Goal: Task Accomplishment & Management: Manage account settings

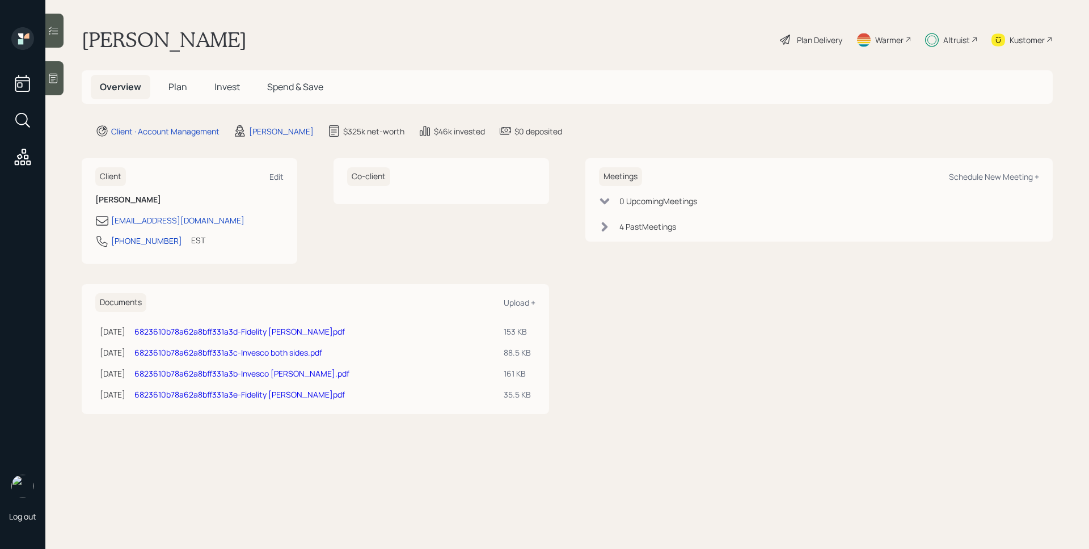
click at [180, 79] on h5 "Plan" at bounding box center [177, 87] width 37 height 24
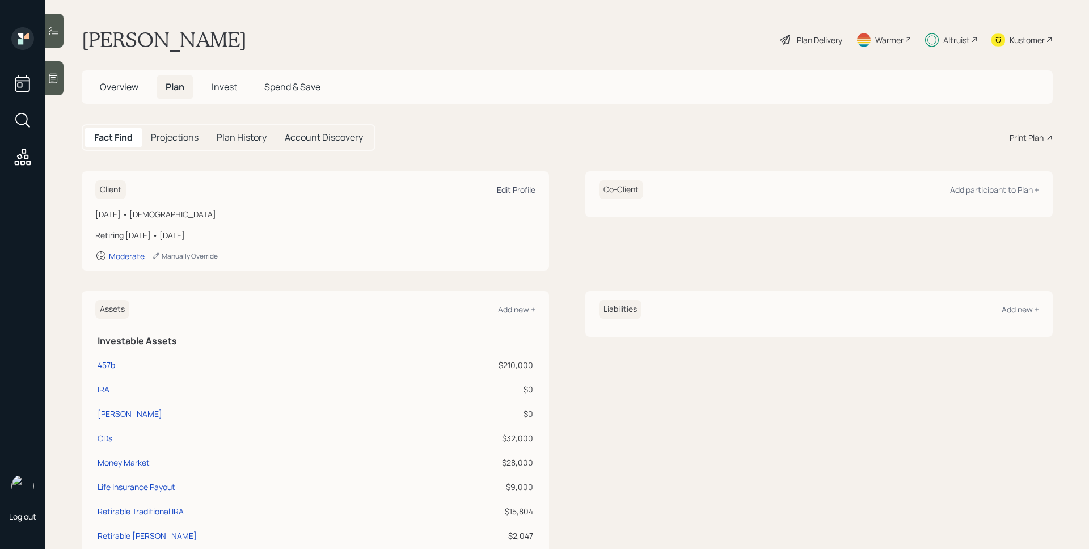
click at [511, 193] on div "Edit Profile" at bounding box center [516, 189] width 39 height 11
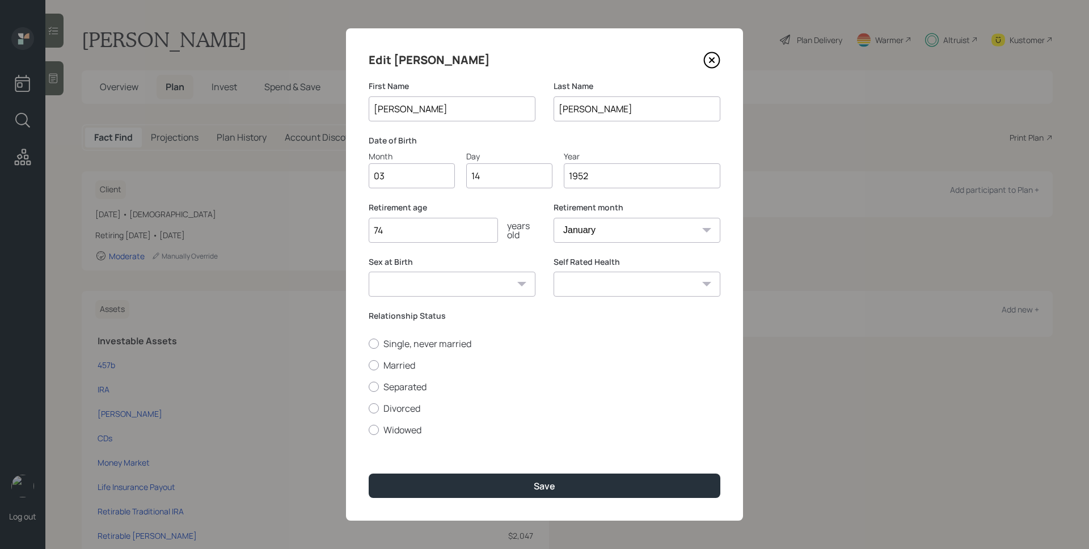
click at [714, 61] on icon at bounding box center [712, 60] width 17 height 17
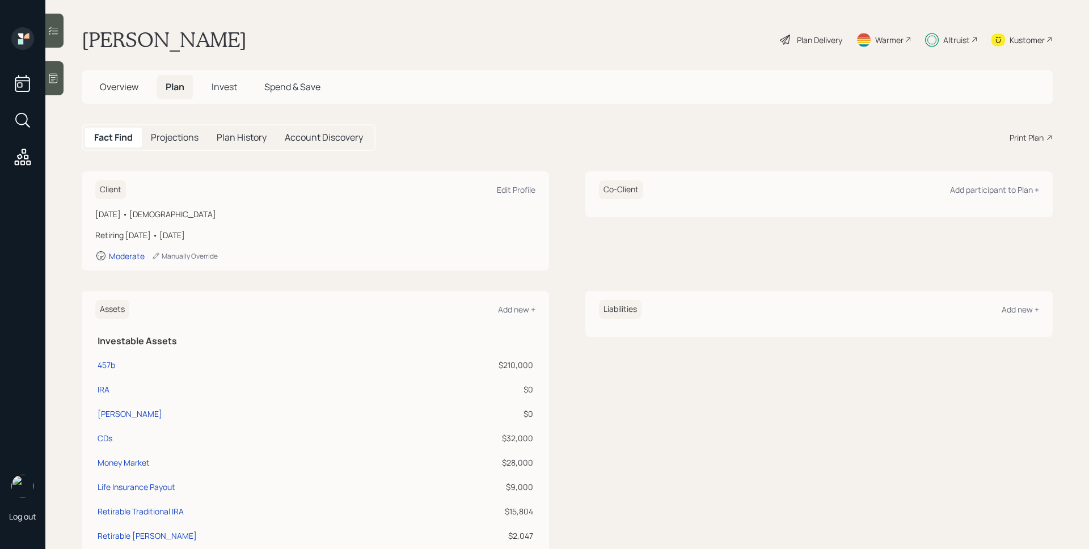
click at [806, 47] on div "Plan Delivery" at bounding box center [811, 39] width 65 height 25
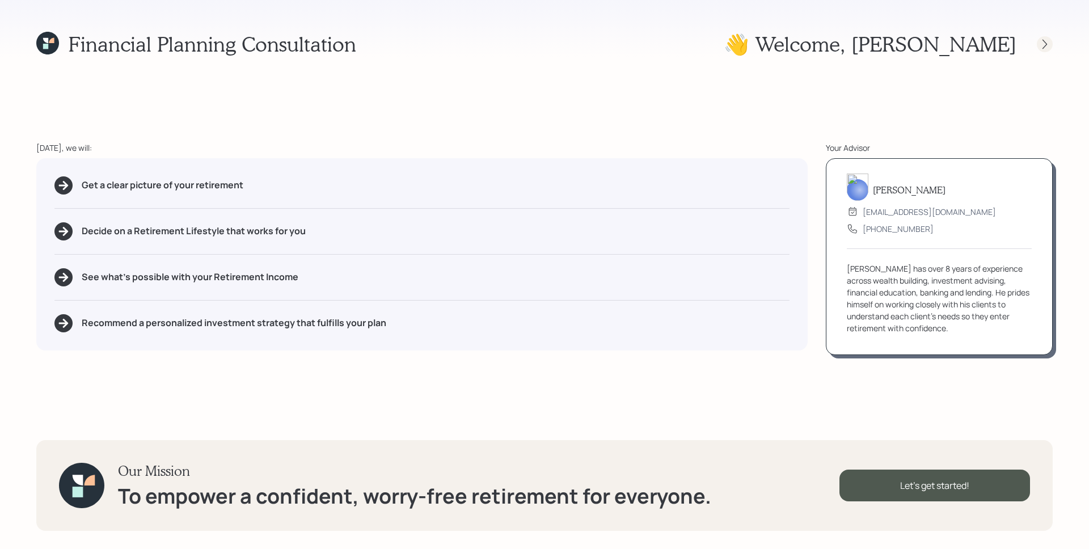
click at [1047, 43] on icon at bounding box center [1045, 44] width 11 height 11
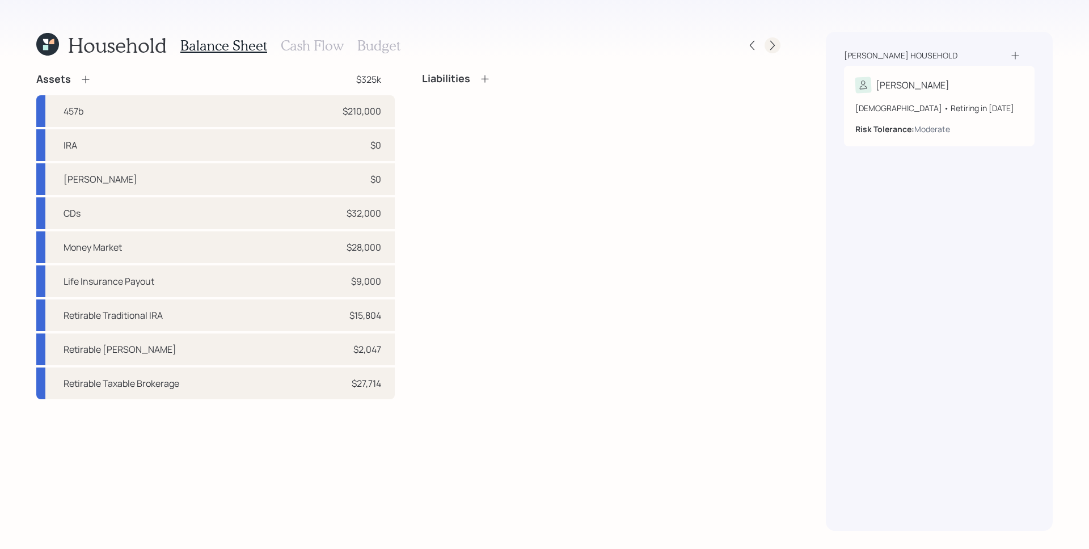
click at [775, 46] on icon at bounding box center [772, 45] width 11 height 11
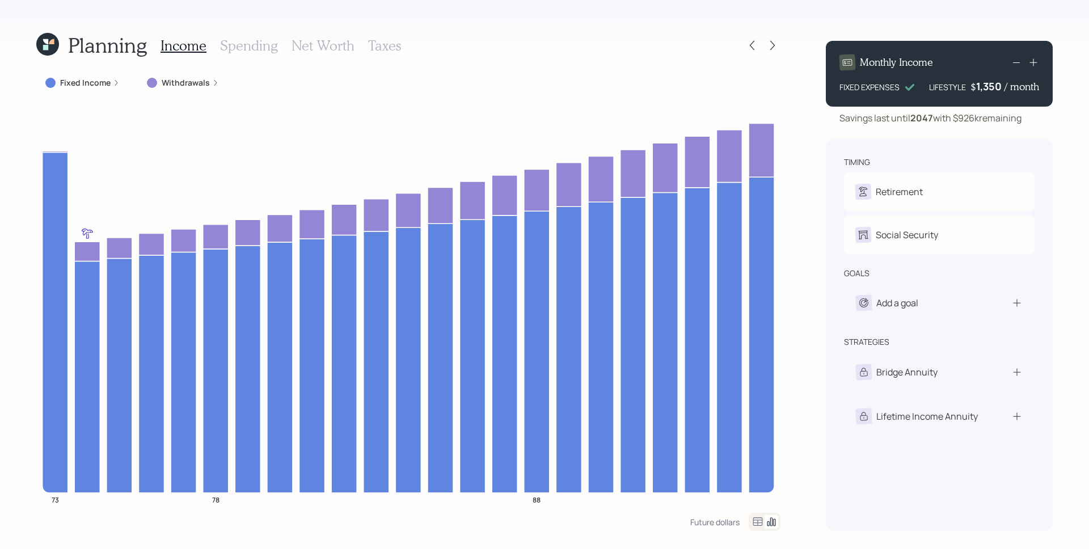
click at [113, 84] on icon at bounding box center [116, 82] width 7 height 7
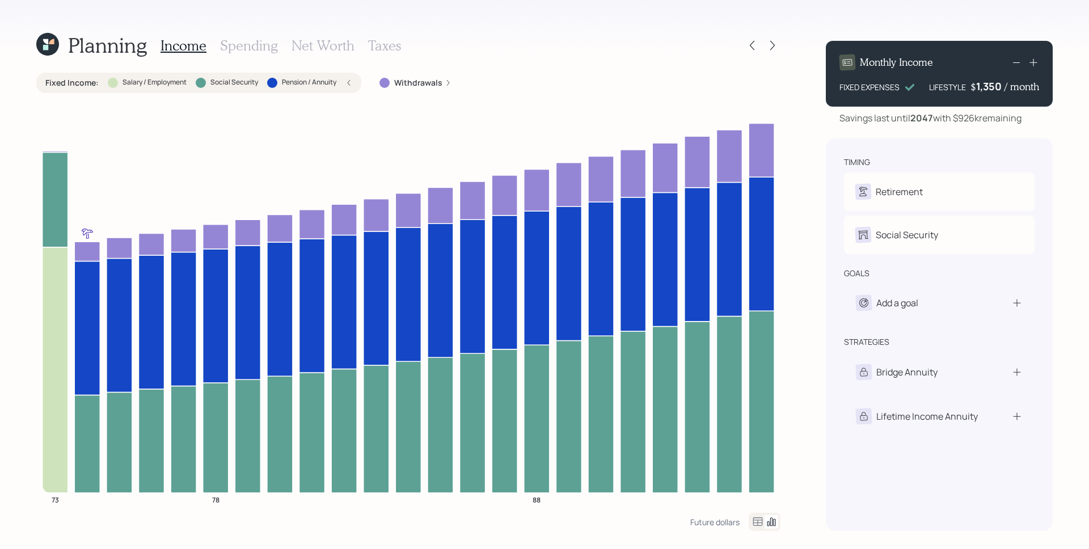
click at [355, 82] on div "Fixed Income : Salary / Employment Social Security Pension / Annuity" at bounding box center [198, 83] width 325 height 20
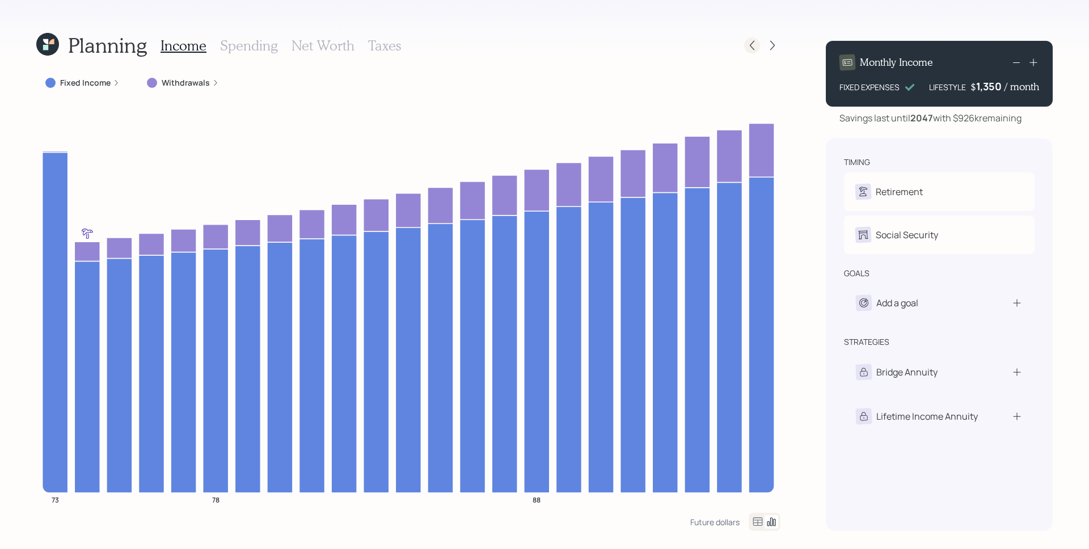
click at [751, 40] on icon at bounding box center [752, 45] width 11 height 11
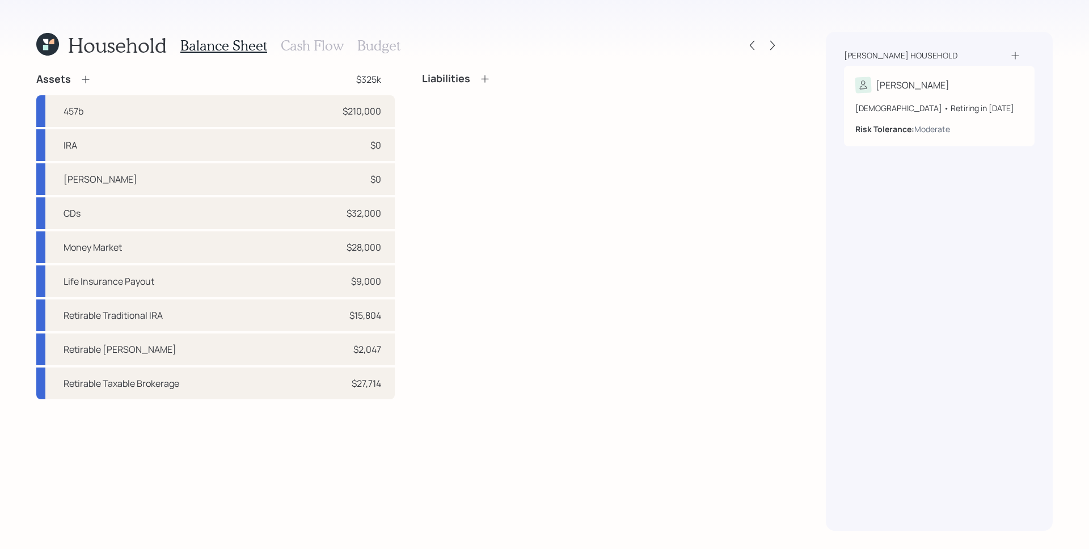
click at [42, 40] on icon at bounding box center [47, 44] width 23 height 23
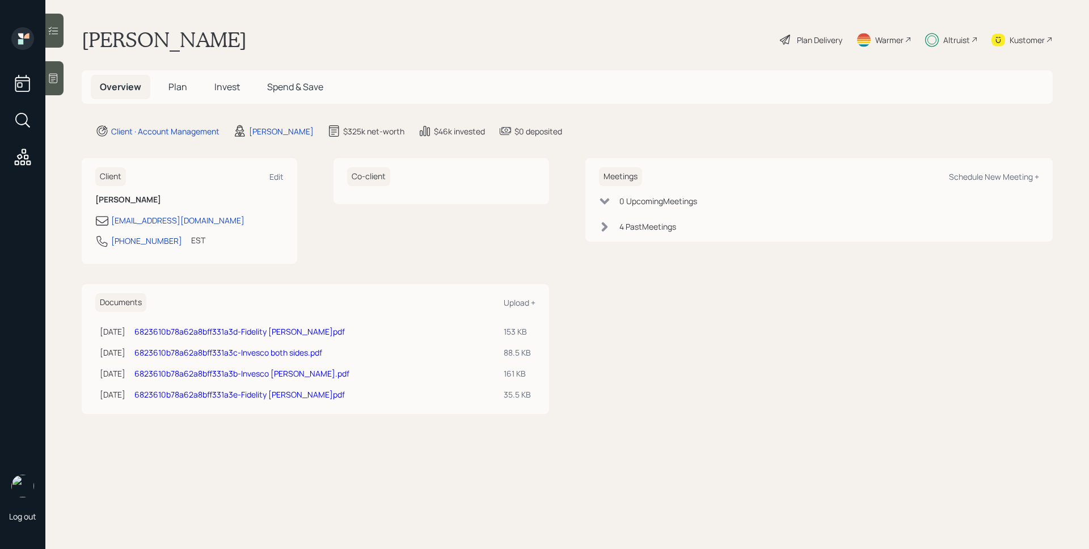
click at [177, 90] on span "Plan" at bounding box center [178, 87] width 19 height 12
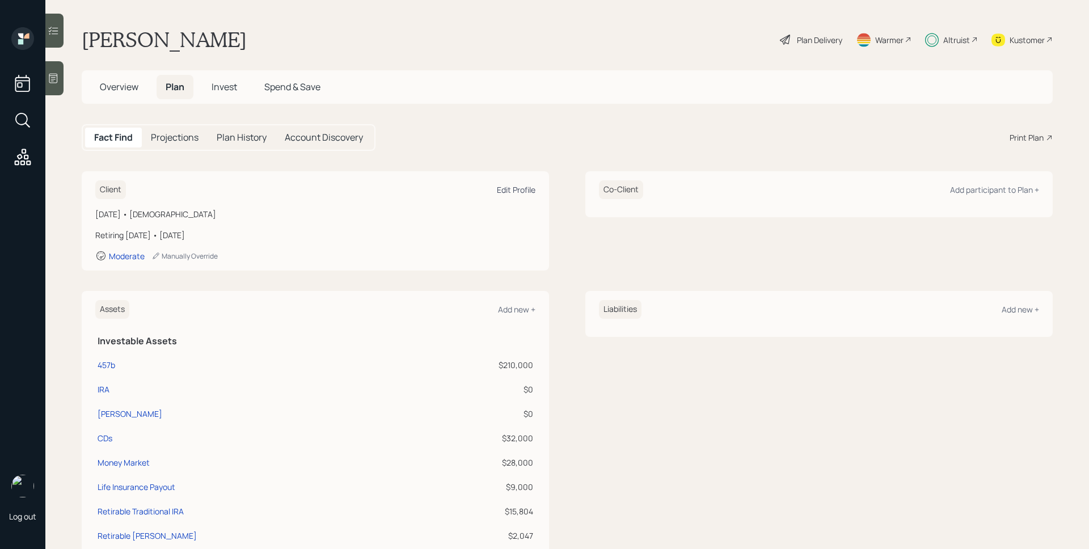
click at [516, 192] on div "Edit Profile" at bounding box center [516, 189] width 39 height 11
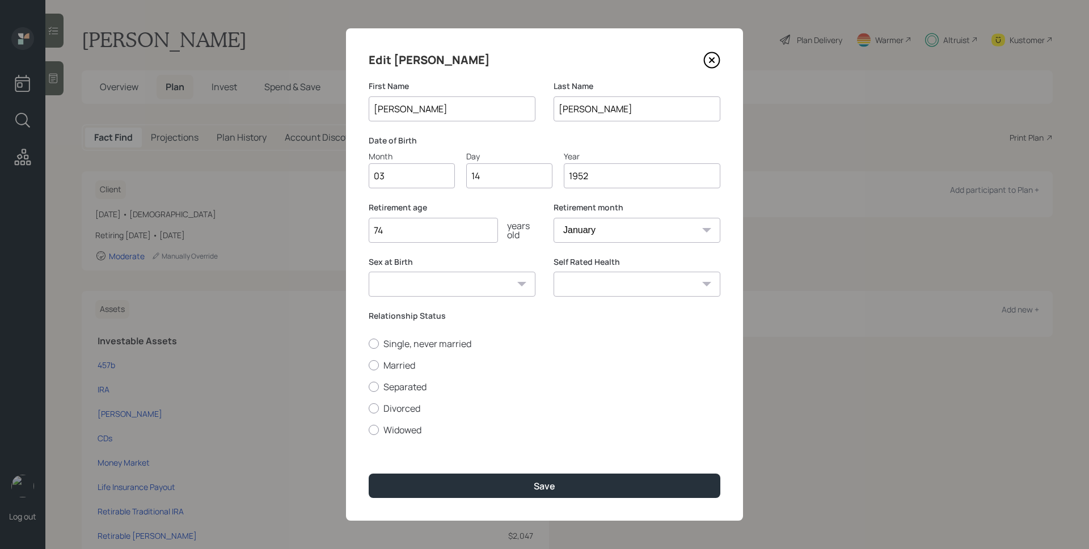
click at [603, 224] on select "January February March April May June July August September October November De…" at bounding box center [637, 230] width 167 height 25
select select "2"
click at [554, 218] on select "January February March April May June July August September October November De…" at bounding box center [637, 230] width 167 height 25
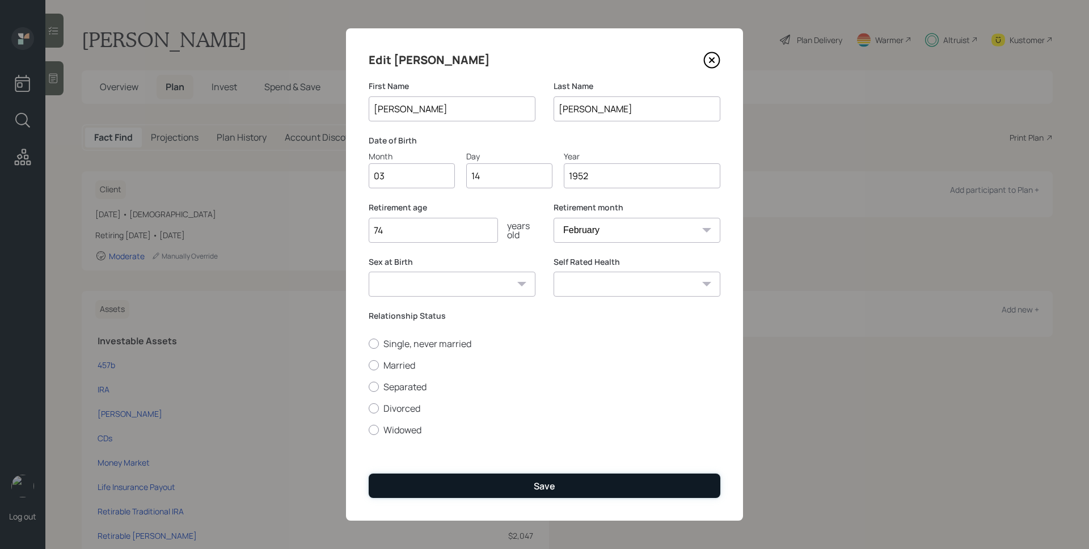
click at [582, 485] on button "Save" at bounding box center [545, 486] width 352 height 24
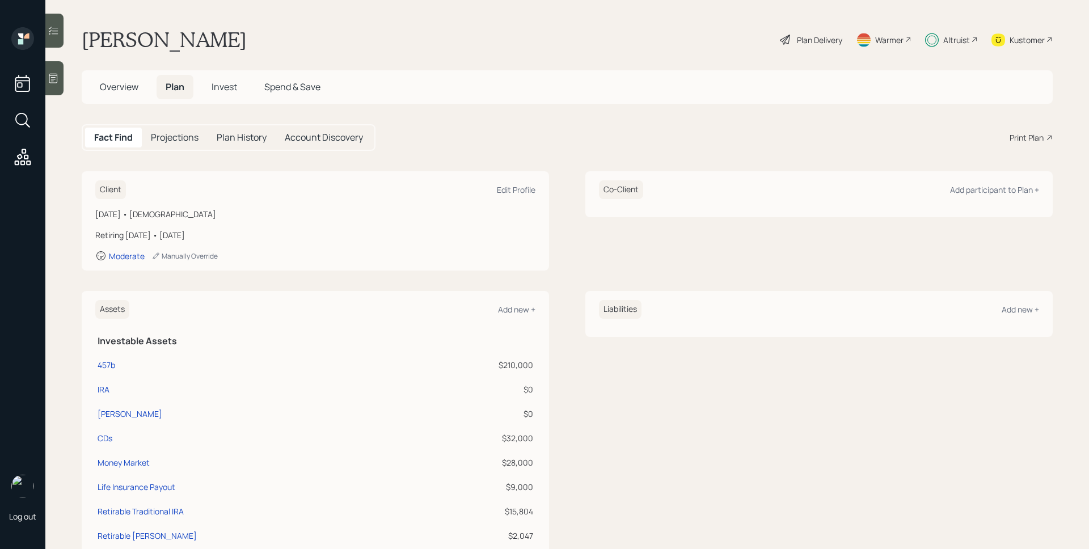
click at [797, 35] on div "Plan Delivery" at bounding box center [819, 40] width 45 height 12
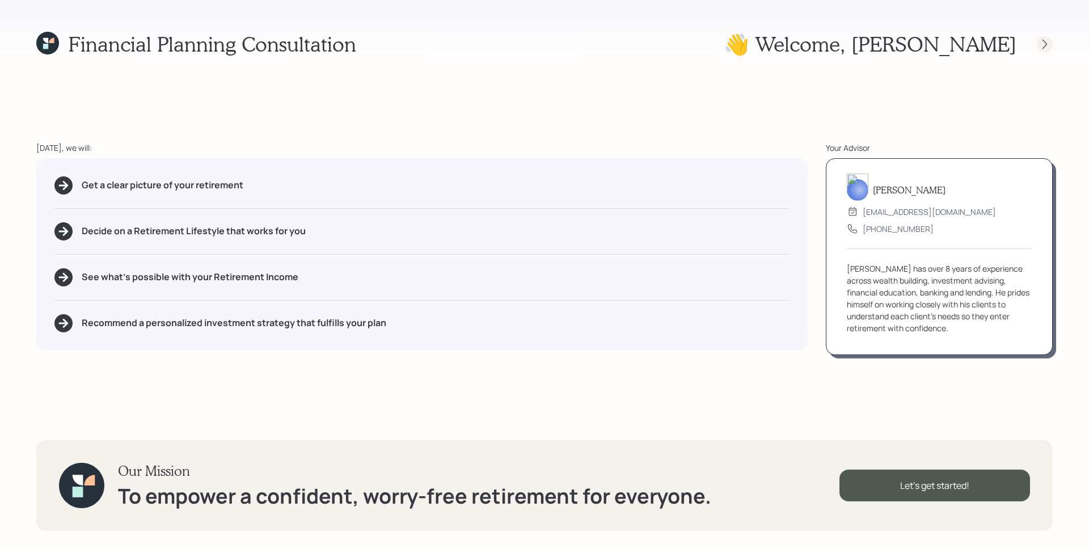
click at [1041, 43] on icon at bounding box center [1045, 44] width 11 height 11
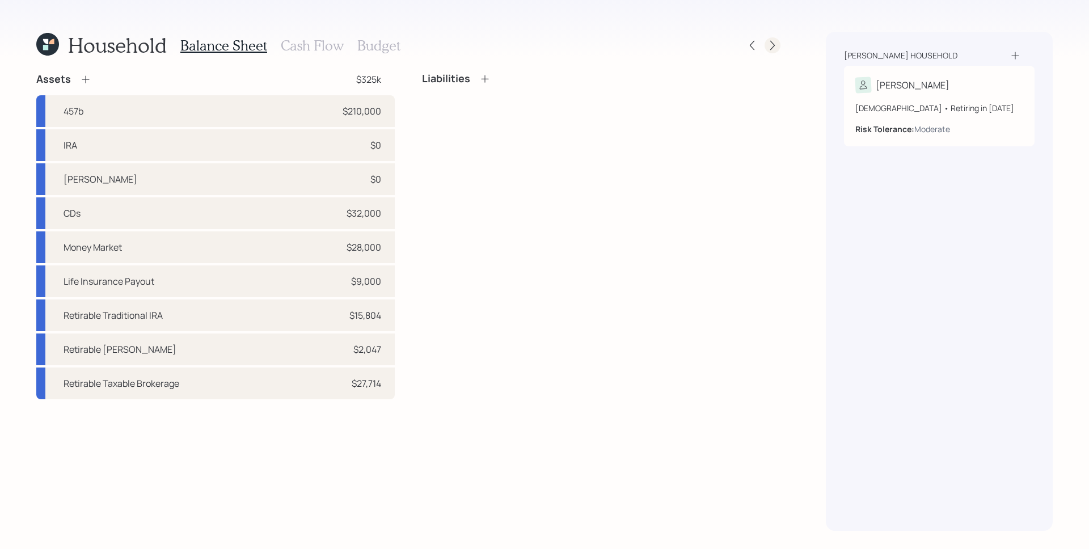
click at [773, 43] on icon at bounding box center [773, 46] width 5 height 10
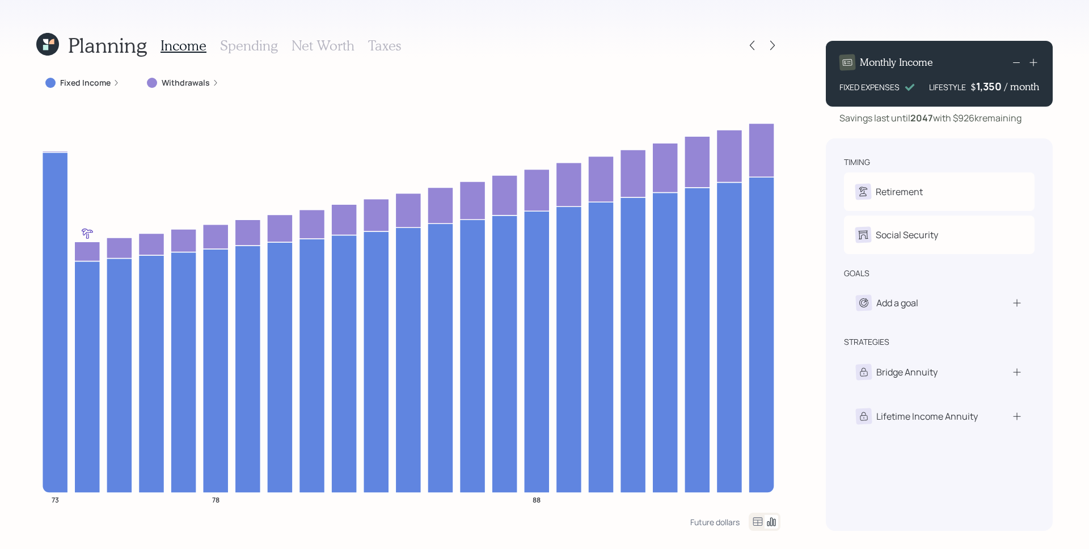
click at [206, 83] on label "Withdrawals" at bounding box center [186, 82] width 48 height 11
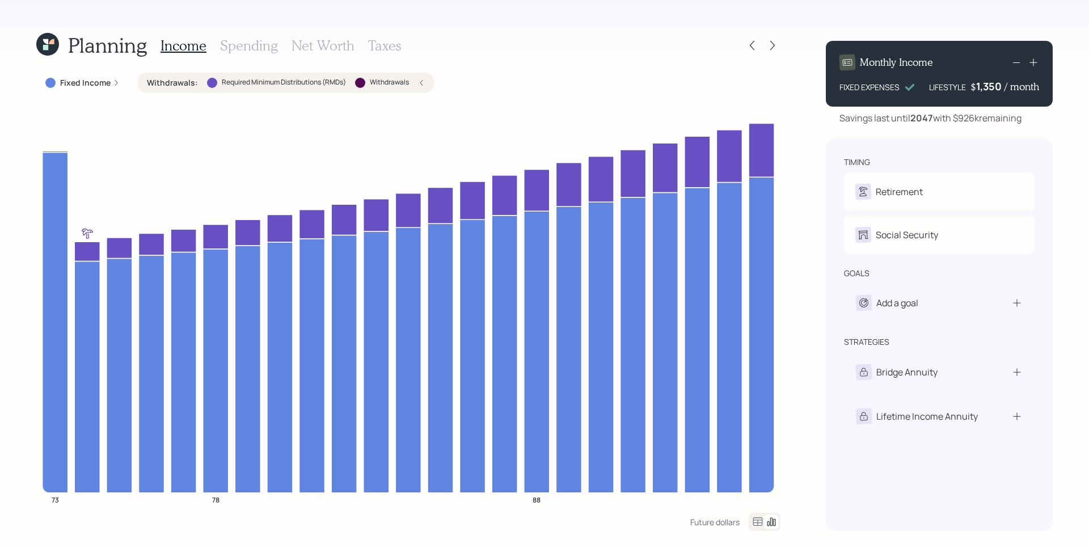
click at [109, 80] on label "Fixed Income" at bounding box center [85, 82] width 51 height 11
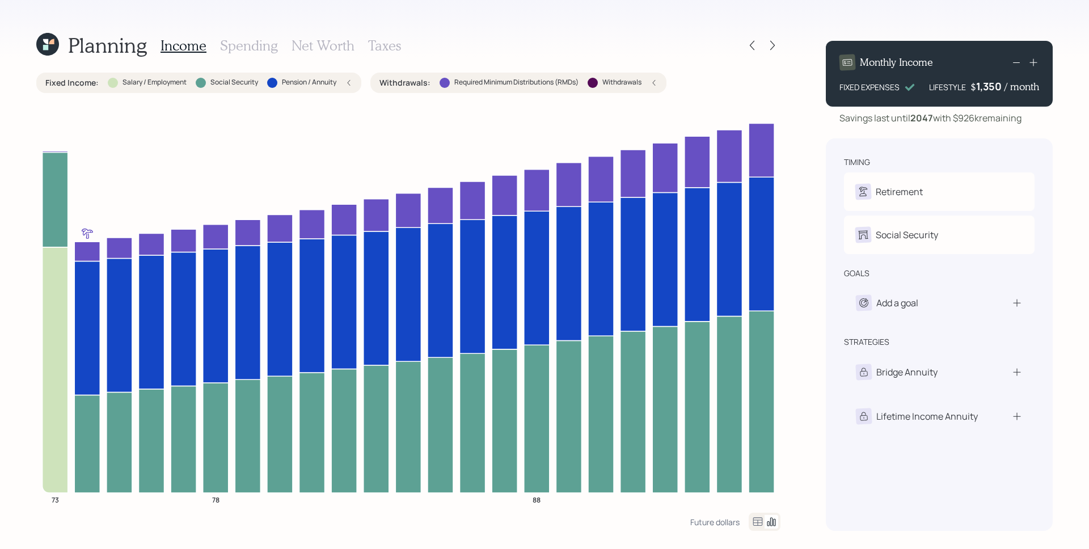
click at [44, 43] on icon at bounding box center [45, 41] width 5 height 5
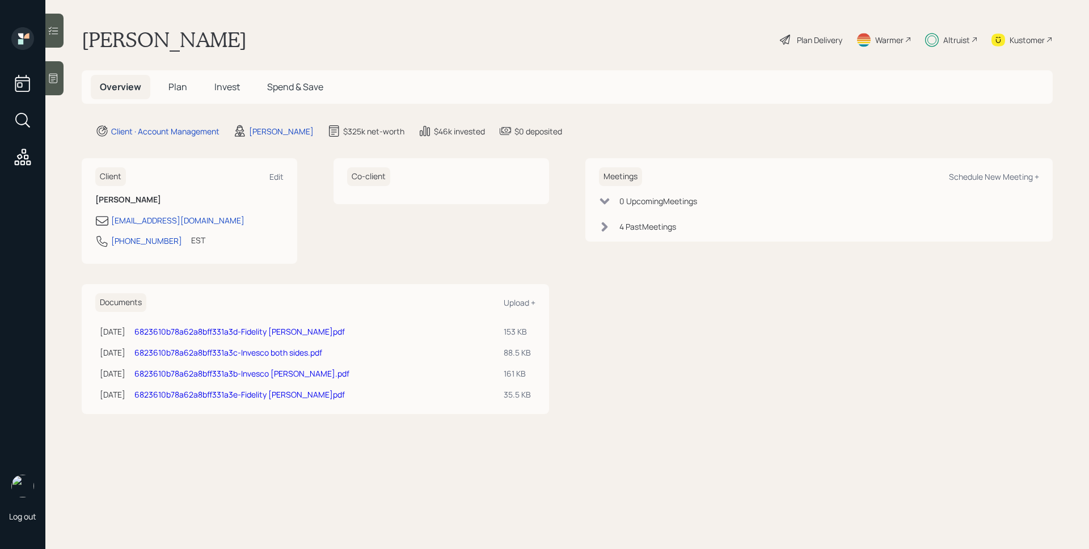
click at [957, 43] on div "Altruist" at bounding box center [957, 40] width 27 height 12
click at [818, 39] on div "Plan Delivery" at bounding box center [819, 40] width 45 height 12
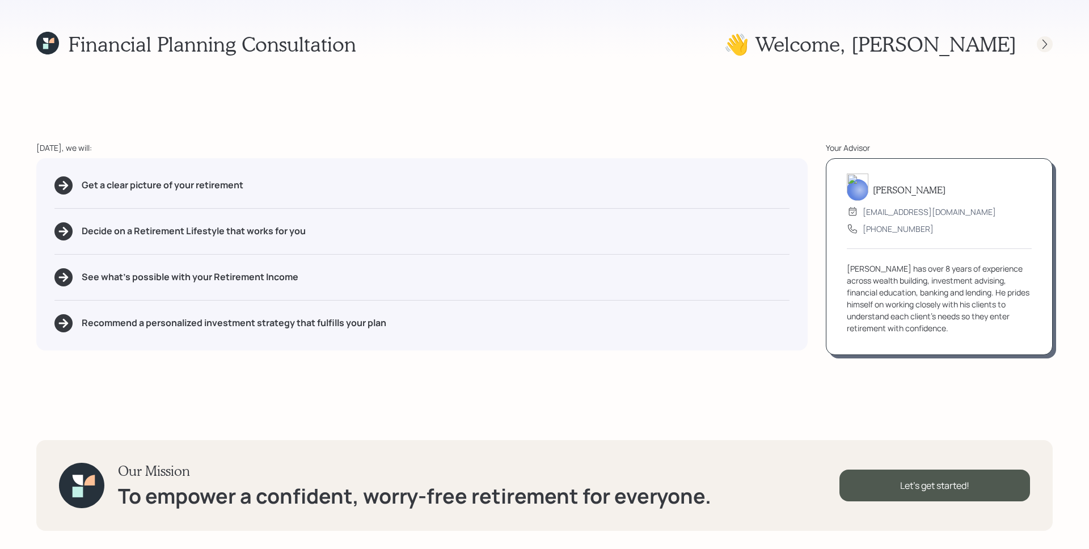
click at [1045, 39] on icon at bounding box center [1045, 44] width 11 height 11
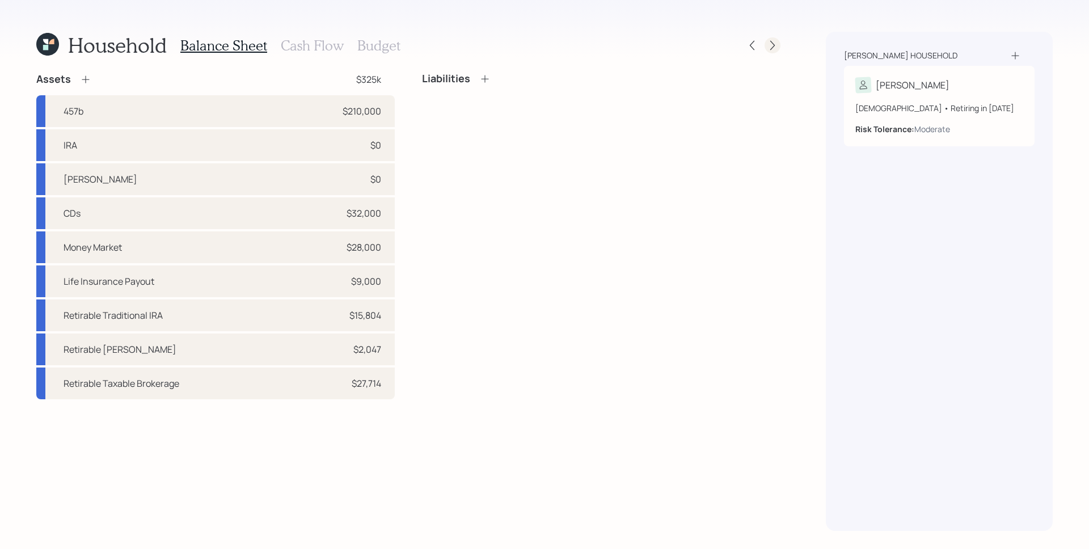
click at [772, 40] on icon at bounding box center [772, 45] width 11 height 11
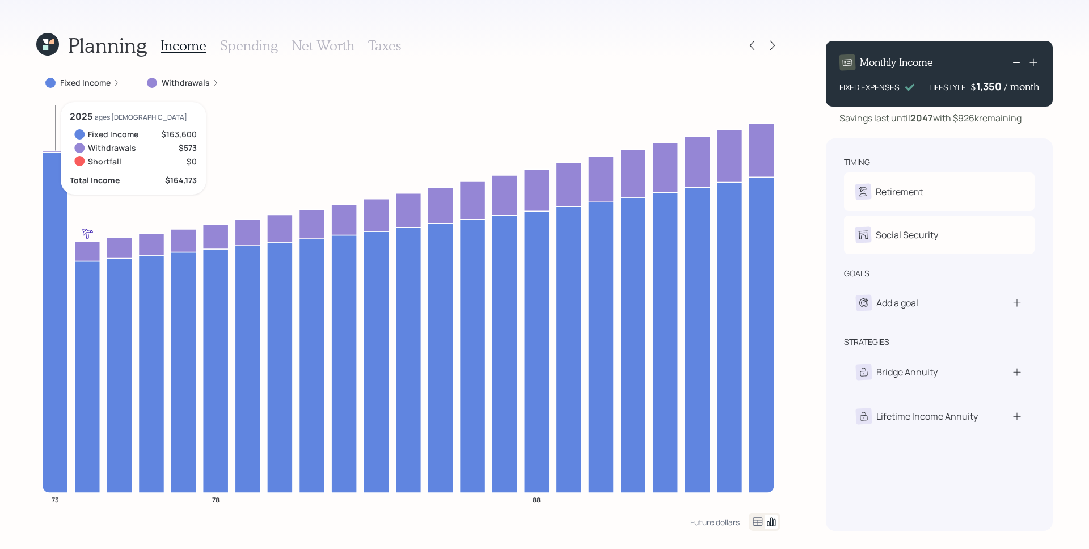
click at [40, 112] on icon "73 78 88" at bounding box center [408, 307] width 744 height 411
click at [239, 43] on h3 "Spending" at bounding box center [249, 45] width 58 height 16
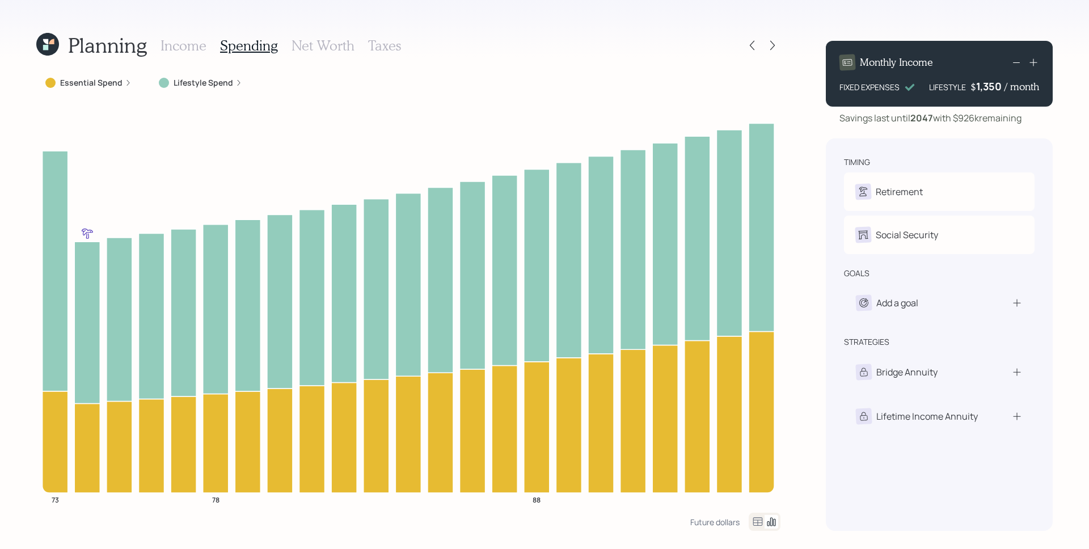
click at [213, 82] on label "Lifestyle Spend" at bounding box center [204, 82] width 60 height 11
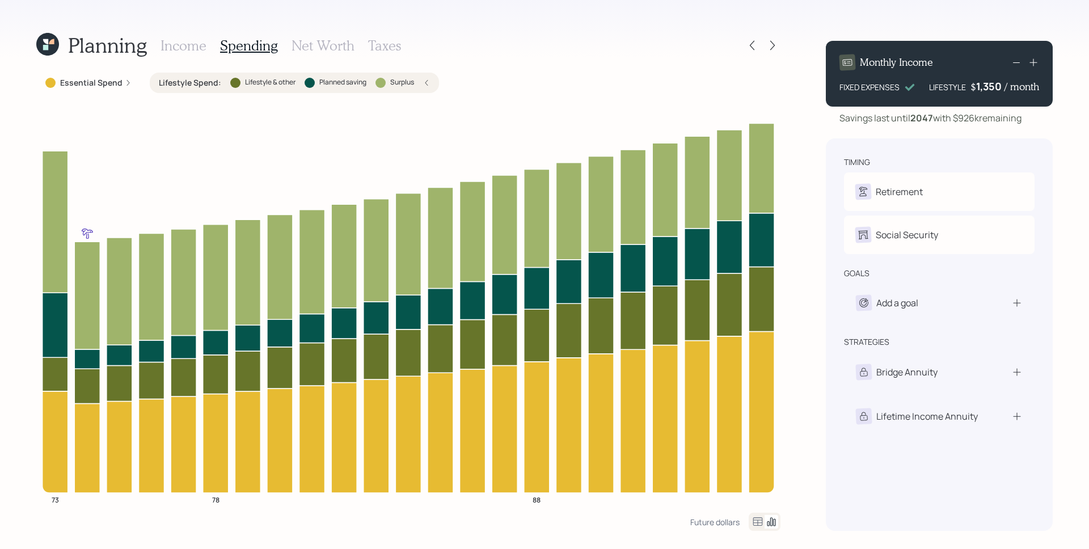
click at [428, 78] on div "Lifestyle Spend : Lifestyle & other Planned saving Surplus" at bounding box center [294, 82] width 271 height 11
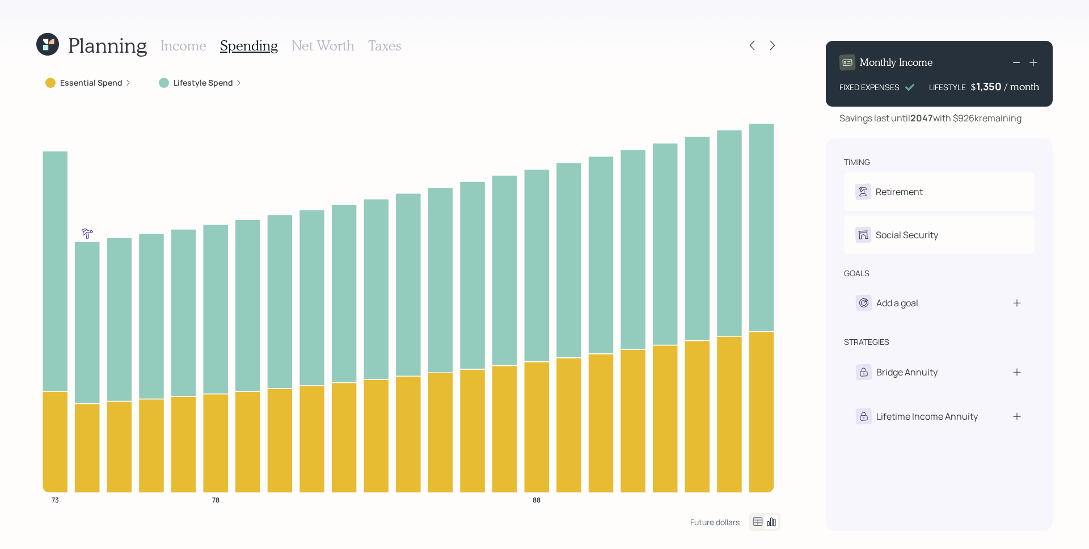
click at [49, 40] on icon at bounding box center [47, 44] width 23 height 23
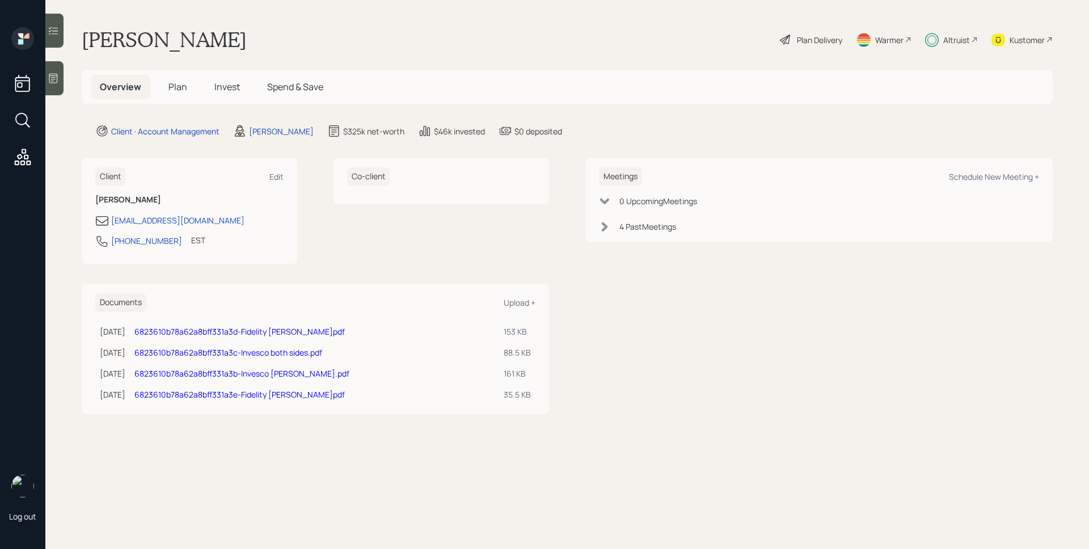
click at [805, 47] on div "Plan Delivery" at bounding box center [811, 39] width 65 height 25
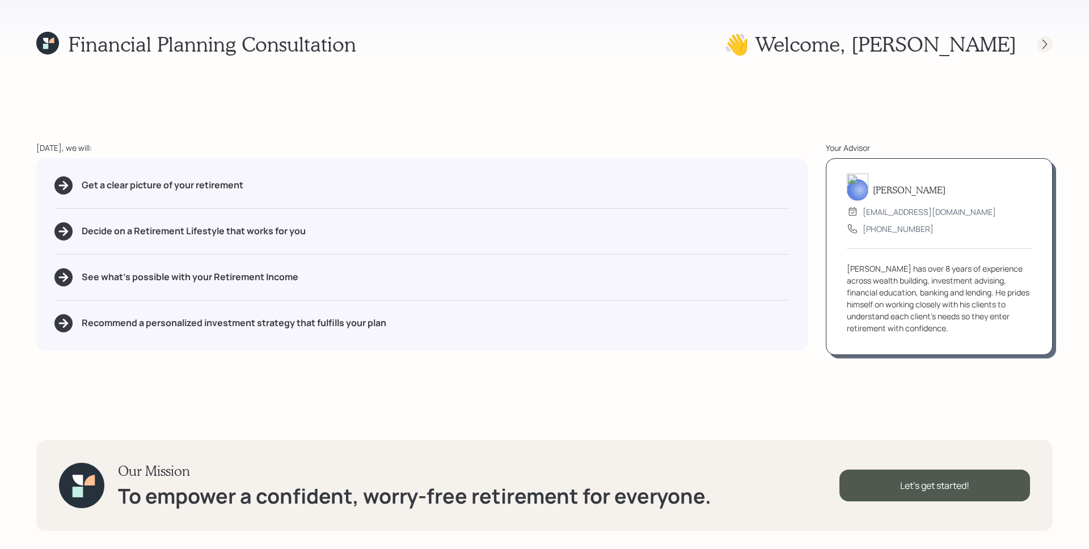
click at [1038, 44] on div at bounding box center [1045, 44] width 16 height 16
